Goal: Transaction & Acquisition: Obtain resource

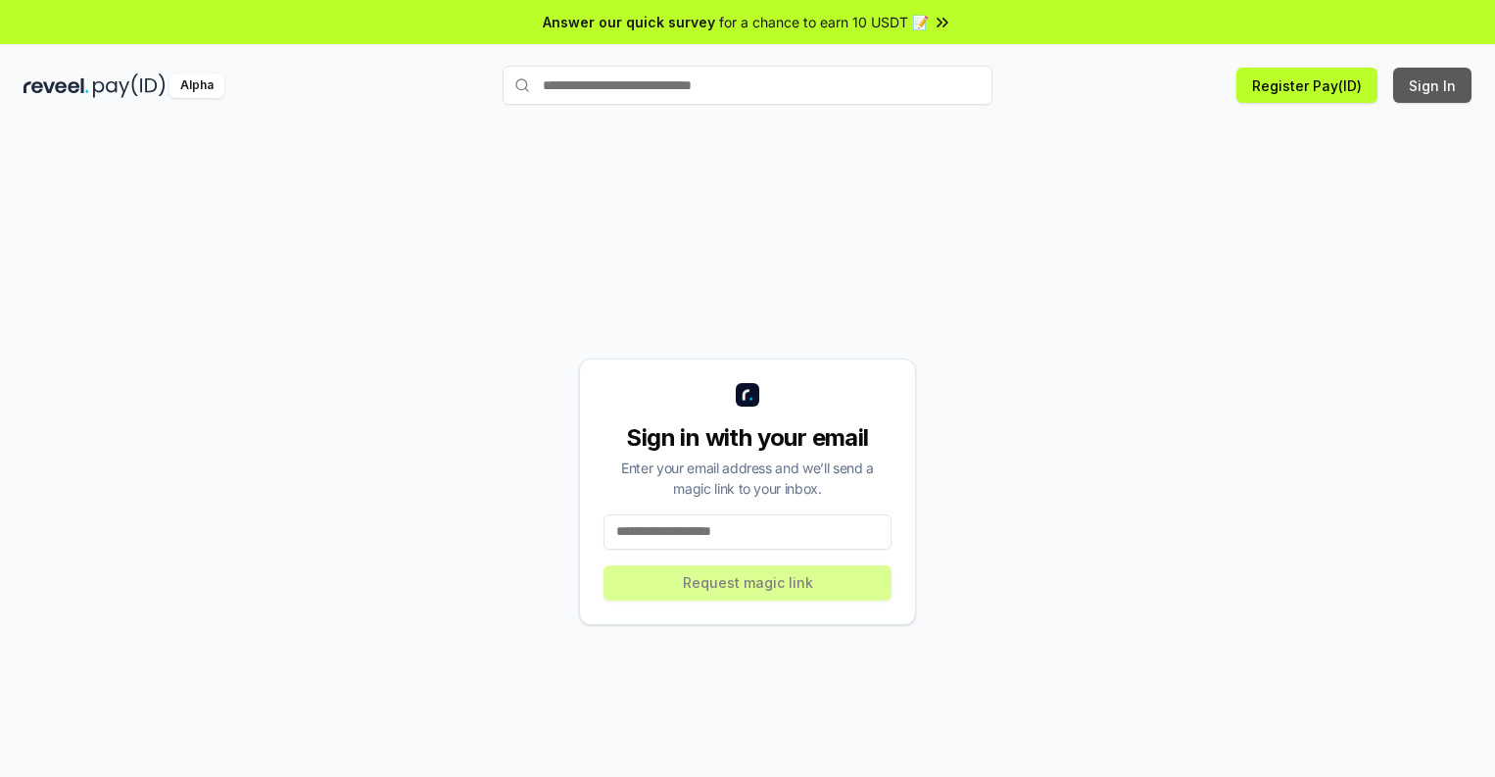
click at [1434, 85] on button "Sign In" at bounding box center [1432, 85] width 78 height 35
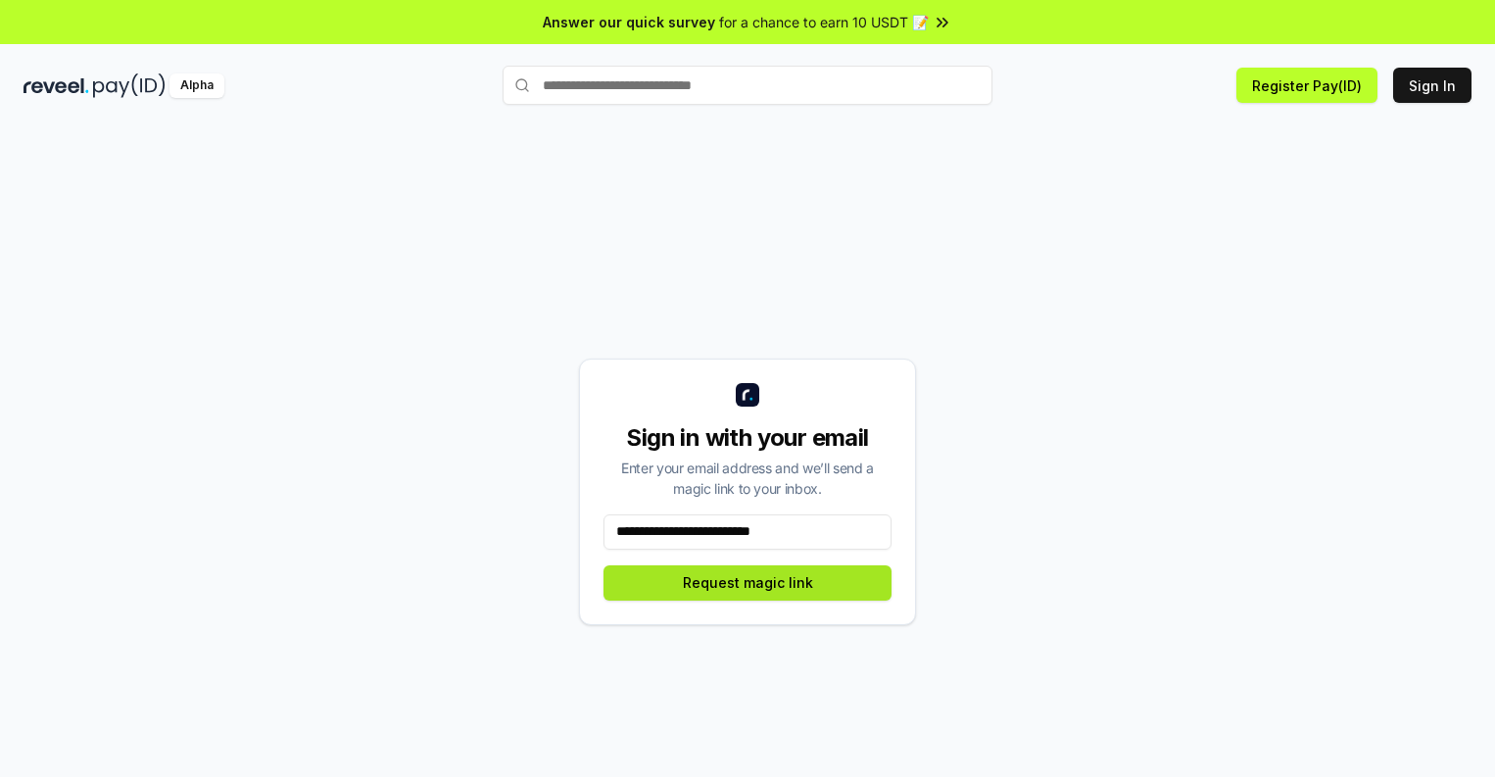
type input "**********"
click at [748, 582] on button "Request magic link" at bounding box center [748, 582] width 288 height 35
